Goal: Task Accomplishment & Management: Manage account settings

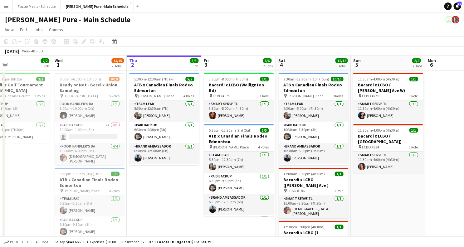
scroll to position [0, 209]
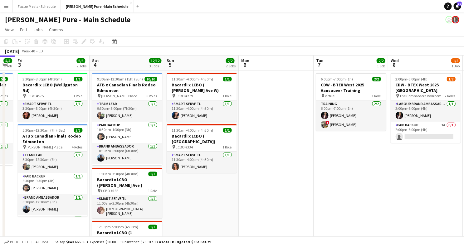
drag, startPoint x: 306, startPoint y: 114, endPoint x: 98, endPoint y: 89, distance: 210.3
click at [98, 89] on app-calendar-viewport "Tue 30 2/2 1 Job Wed 1 14/15 2 Jobs Thu 2 5/5 1 Job Fri 3 6/6 2 Jobs Sat 4 12/1…" at bounding box center [232, 213] width 464 height 315
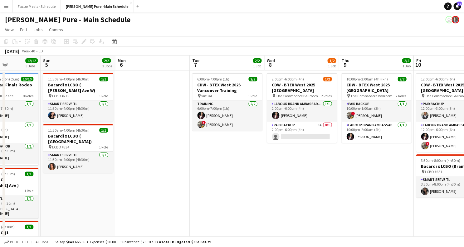
scroll to position [0, 245]
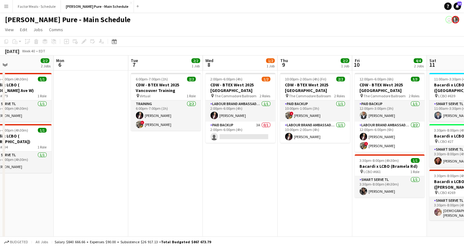
drag, startPoint x: 307, startPoint y: 179, endPoint x: 122, endPoint y: 157, distance: 186.3
click at [122, 157] on app-calendar-viewport "Thu 2 5/5 1 Job Fri 3 6/6 2 Jobs Sat 4 12/12 3 Jobs Sun 5 2/2 2 Jobs Mon 6 Tue …" at bounding box center [232, 213] width 464 height 315
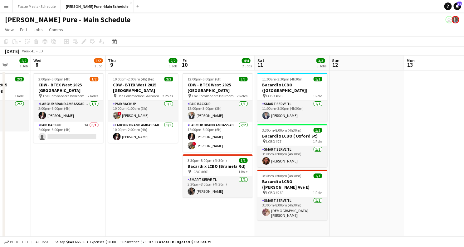
scroll to position [0, 270]
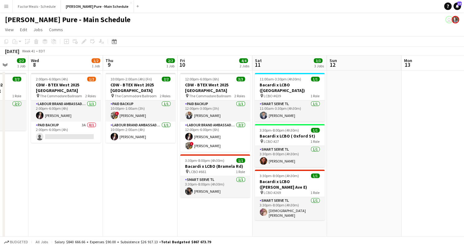
drag, startPoint x: 286, startPoint y: 184, endPoint x: 111, endPoint y: 153, distance: 177.2
click at [111, 153] on app-calendar-viewport "Sat 4 12/12 3 Jobs Sun 5 2/2 2 Jobs Mon 6 Tue 7 2/2 1 Job Wed 8 1/2 1 Job Thu 9…" at bounding box center [232, 213] width 464 height 315
click at [32, 4] on button "Factor Meals - Schedule Close" at bounding box center [37, 6] width 48 height 12
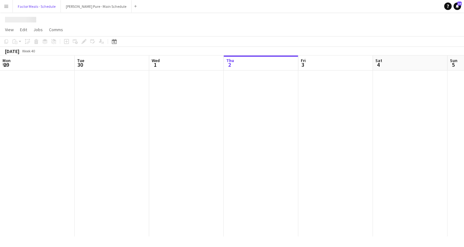
scroll to position [0, 149]
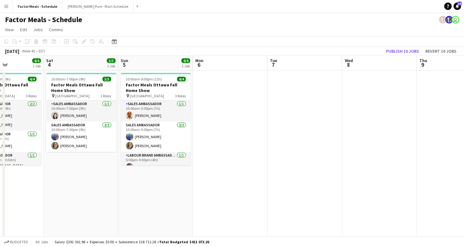
drag, startPoint x: 393, startPoint y: 151, endPoint x: 213, endPoint y: 144, distance: 180.2
click at [213, 144] on app-calendar-viewport "Wed 1 5/5 2 Jobs Thu 2 3/4 1 Job Fri 3 4/4 1 Job Sat 4 3/3 1 Job Sun 5 4/4 1 Jo…" at bounding box center [232, 169] width 464 height 226
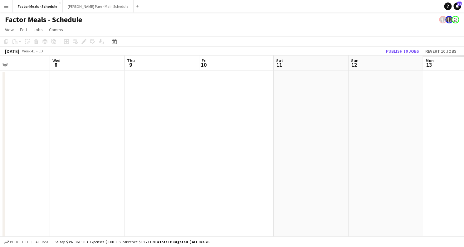
drag, startPoint x: 384, startPoint y: 149, endPoint x: 92, endPoint y: 135, distance: 292.5
click at [92, 135] on app-calendar-viewport "Sun 5 4/4 1 Job Mon 6 Tue 7 Wed 8 Thu 9 Fri 10 Sat 11 Sun 12 Mon 13 Tue 14 Wed …" at bounding box center [232, 169] width 464 height 226
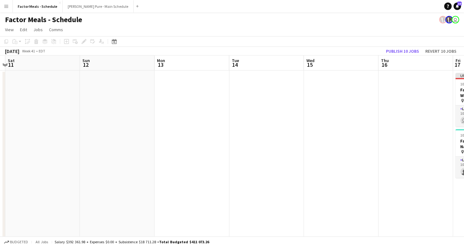
drag, startPoint x: 326, startPoint y: 131, endPoint x: 57, endPoint y: 128, distance: 268.4
click at [57, 128] on app-calendar-viewport "Tue 7 Wed 8 Thu 9 Fri 10 Sat 11 Sun 12 Mon 13 Tue 14 Wed 15 Thu 16 Fri 17 1/2 2…" at bounding box center [232, 169] width 464 height 226
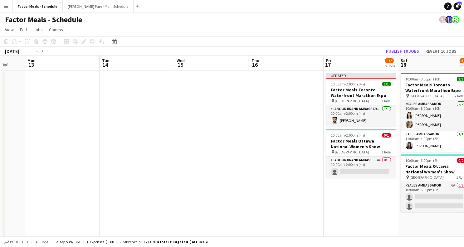
scroll to position [0, 284]
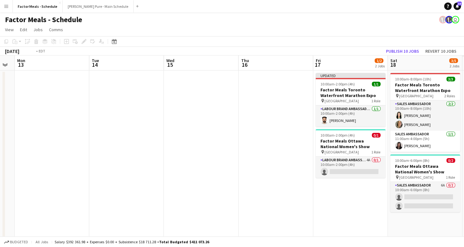
drag, startPoint x: 234, startPoint y: 127, endPoint x: 30, endPoint y: 118, distance: 204.0
click at [30, 118] on app-calendar-viewport "Thu 9 Fri 10 Sat 11 Sun 12 Mon 13 Tue 14 Wed 15 Thu 16 Fri 17 1/2 2 Jobs Sat 18…" at bounding box center [232, 169] width 464 height 226
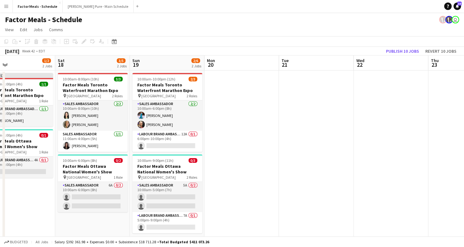
drag, startPoint x: 185, startPoint y: 216, endPoint x: -15, endPoint y: 171, distance: 205.3
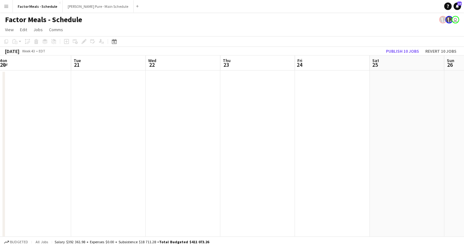
drag, startPoint x: 235, startPoint y: 174, endPoint x: -15, endPoint y: 150, distance: 251.1
drag, startPoint x: 250, startPoint y: 134, endPoint x: -15, endPoint y: 107, distance: 266.6
drag, startPoint x: 278, startPoint y: 124, endPoint x: -15, endPoint y: 96, distance: 294.7
drag, startPoint x: 247, startPoint y: 118, endPoint x: 17, endPoint y: 82, distance: 233.0
click at [19, 82] on app-calendar-viewport "Fri 24 Sat 25 Sun 26 Mon 27 Tue 28 Wed 29 Thu 30 Fri 31 Sat 1 Sun 2 Mon 3 Tue 4" at bounding box center [232, 169] width 464 height 226
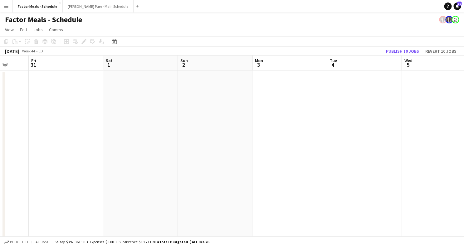
scroll to position [0, 215]
drag, startPoint x: 289, startPoint y: 106, endPoint x: 66, endPoint y: 76, distance: 224.5
click at [65, 76] on app-calendar-viewport "Tue 28 Wed 29 Thu 30 Fri 31 Sat 1 Sun 2 Mon 3 Tue 4 Wed 5 Thu 6 0/1 1 Job Fri 7…" at bounding box center [232, 169] width 464 height 226
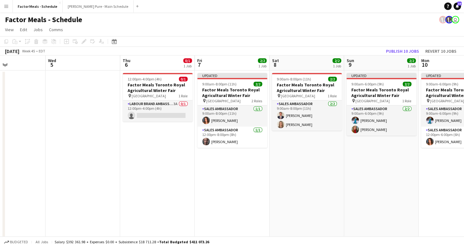
scroll to position [0, 254]
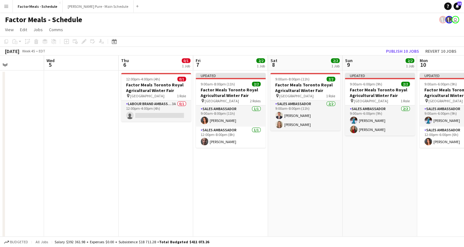
drag, startPoint x: 261, startPoint y: 149, endPoint x: 72, endPoint y: 115, distance: 191.7
click at [72, 114] on app-calendar-viewport "Sat 1 Sun 2 Mon 3 Tue 4 Wed 5 Thu 6 0/1 1 Job Fri 7 2/2 1 Job Sat 8 2/2 1 Job S…" at bounding box center [232, 169] width 464 height 226
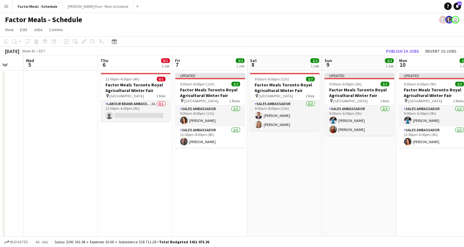
scroll to position [0, 197]
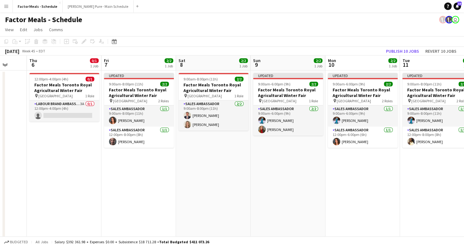
drag, startPoint x: 278, startPoint y: 176, endPoint x: 187, endPoint y: 159, distance: 93.3
click at [187, 159] on app-calendar-viewport "Mon 3 Tue 4 Wed 5 Thu 6 0/1 1 Job Fri 7 2/2 1 Job Sat 8 2/2 1 Job Sun 9 2/2 1 J…" at bounding box center [232, 169] width 464 height 226
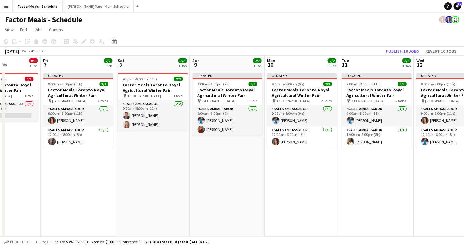
scroll to position [0, 257]
drag, startPoint x: 297, startPoint y: 156, endPoint x: 237, endPoint y: 150, distance: 60.9
click at [237, 150] on app-calendar-viewport "Mon 3 Tue 4 Wed 5 Thu 6 0/1 1 Job Fri 7 2/2 1 Job Sat 8 2/2 1 Job Sun 9 2/2 1 J…" at bounding box center [232, 169] width 464 height 226
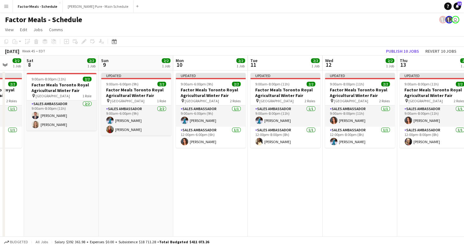
scroll to position [0, 205]
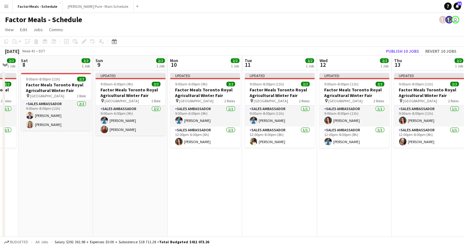
drag, startPoint x: 325, startPoint y: 152, endPoint x: 229, endPoint y: 146, distance: 96.0
click at [229, 146] on app-calendar-viewport "Wed 5 Thu 6 0/1 1 Job Fri 7 2/2 1 Job Sat 8 2/2 1 Job Sun 9 2/2 1 Job Mon 10 2/…" at bounding box center [232, 169] width 464 height 226
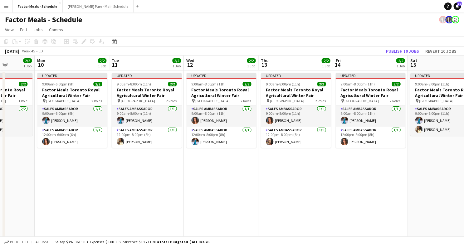
scroll to position [0, 190]
drag, startPoint x: 329, startPoint y: 187, endPoint x: 195, endPoint y: 173, distance: 134.3
click at [195, 173] on app-calendar-viewport "Fri 7 2/2 1 Job Sat 8 2/2 1 Job Sun 9 2/2 1 Job Mon 10 2/2 1 Job Tue 11 2/2 1 J…" at bounding box center [232, 169] width 464 height 226
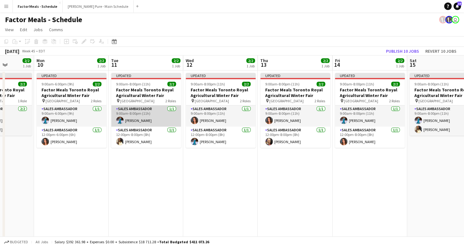
click at [147, 112] on app-card-role "Sales Ambassador [DATE] 9:00am-8:00pm (11h) [PERSON_NAME]" at bounding box center [146, 115] width 70 height 21
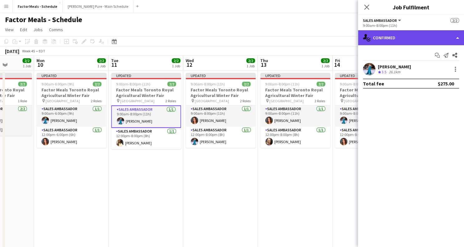
click at [404, 38] on div "single-neutral-actions-check-2 Confirmed" at bounding box center [411, 37] width 106 height 15
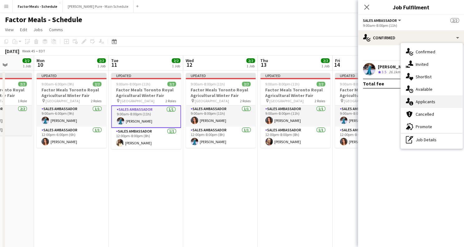
click at [423, 102] on span "Applicants" at bounding box center [426, 102] width 20 height 6
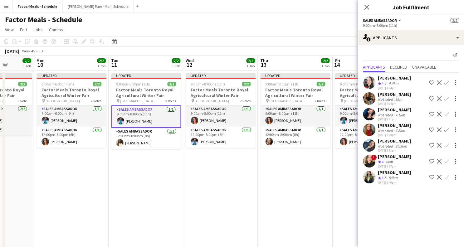
click at [394, 108] on div "[PERSON_NAME]" at bounding box center [394, 110] width 33 height 6
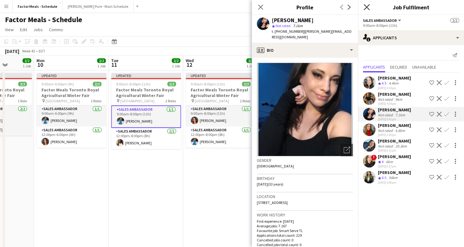
click at [367, 8] on icon at bounding box center [367, 7] width 6 height 6
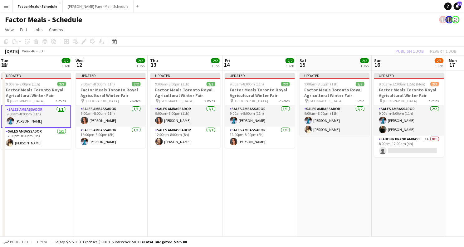
drag, startPoint x: 301, startPoint y: 188, endPoint x: 191, endPoint y: 175, distance: 110.9
click at [191, 175] on app-calendar-viewport "Fri 7 2/2 1 Job Sat 8 2/2 1 Job Sun 9 2/2 1 Job Mon 10 2/2 1 Job Tue 11 2/2 1 J…" at bounding box center [232, 169] width 464 height 226
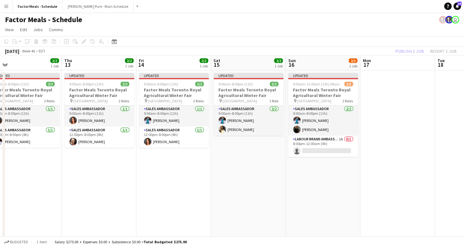
scroll to position [0, 236]
drag, startPoint x: 293, startPoint y: 189, endPoint x: 211, endPoint y: 167, distance: 85.5
click at [211, 167] on app-calendar-viewport "Sun 9 2/2 1 Job Mon 10 2/2 1 Job Tue 11 2/2 1 Job Wed 12 2/2 1 Job Thu 13 2/2 1…" at bounding box center [232, 169] width 464 height 226
